Goal: Task Accomplishment & Management: Use online tool/utility

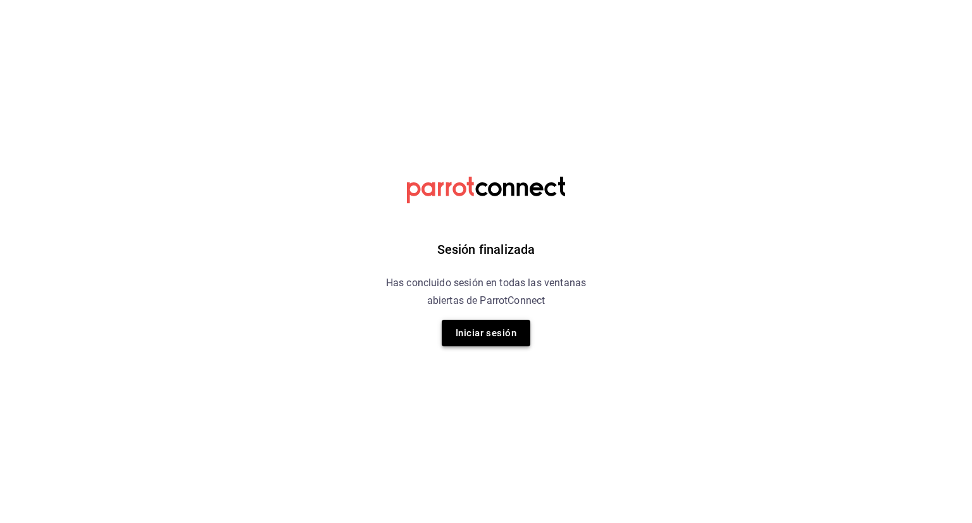
click at [482, 342] on button "Iniciar sesión" at bounding box center [486, 332] width 89 height 27
